Goal: Navigation & Orientation: Find specific page/section

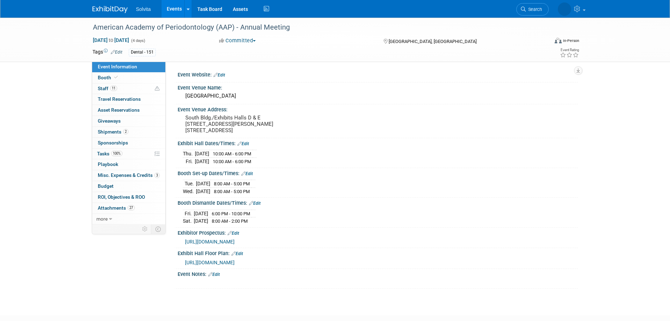
click at [94, 9] on img at bounding box center [110, 9] width 35 height 7
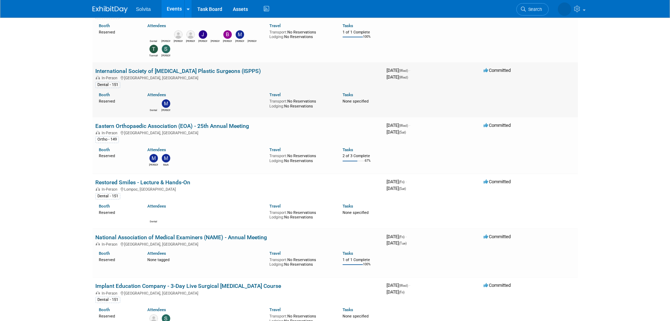
scroll to position [317, 0]
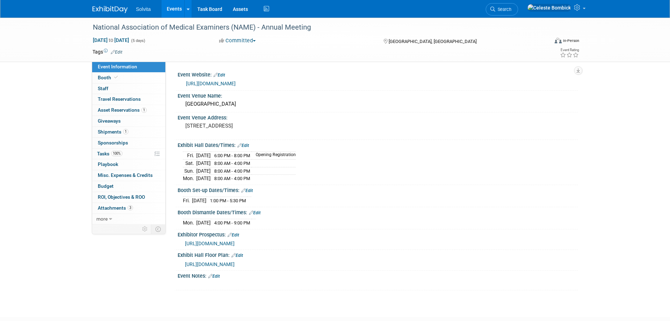
click at [32, 49] on div "National Association of Medical Examiners (NAME) - Annual Meeting Oct 17, 2025 …" at bounding box center [335, 40] width 670 height 44
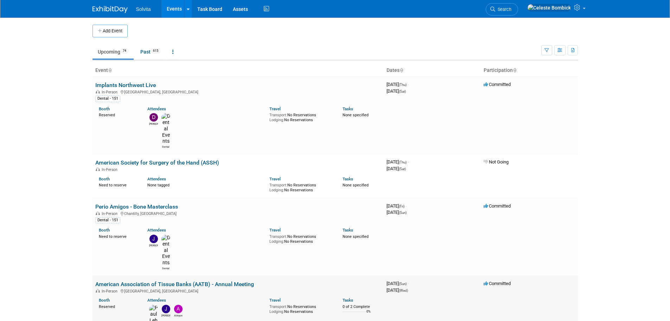
click at [176, 280] on link "American Association of Tissue Banks (AATB) - Annual Meeting" at bounding box center [174, 283] width 159 height 7
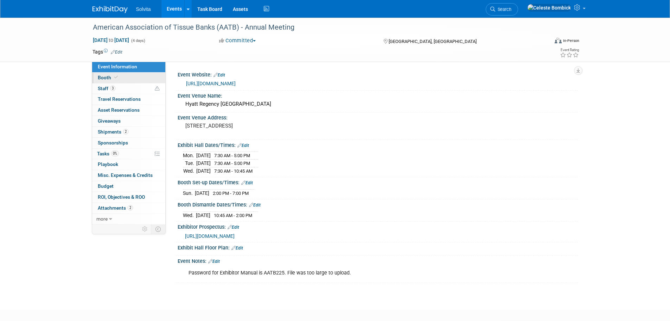
click at [105, 78] on span "Booth" at bounding box center [108, 78] width 21 height 6
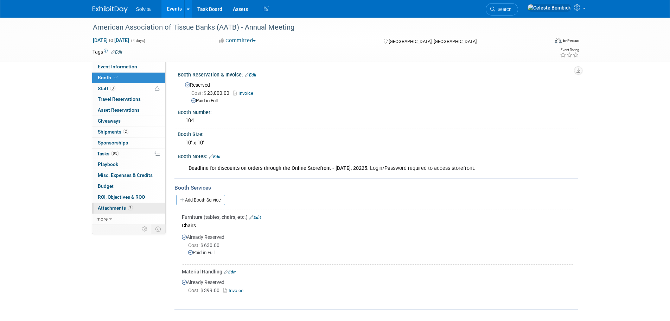
click at [118, 209] on span "Attachments 2" at bounding box center [115, 208] width 35 height 6
